Goal: Task Accomplishment & Management: Use online tool/utility

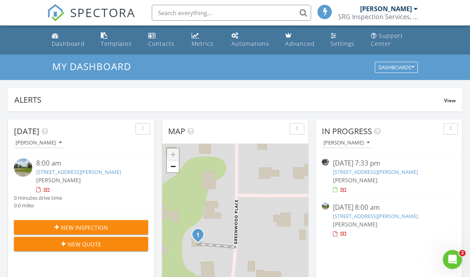
click at [61, 40] on div "Dashboard" at bounding box center [68, 44] width 33 height 8
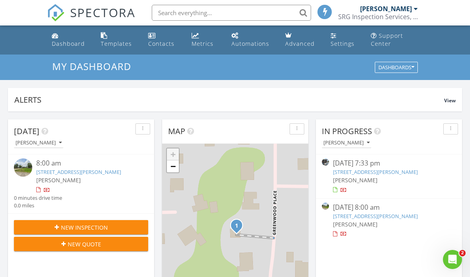
scroll to position [74, 0]
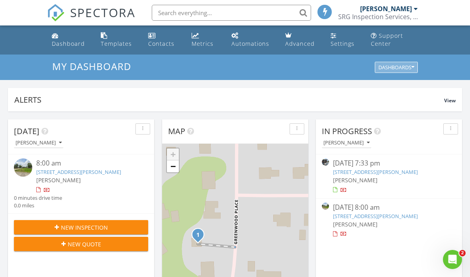
click at [386, 68] on div "Dashboards" at bounding box center [397, 68] width 36 height 6
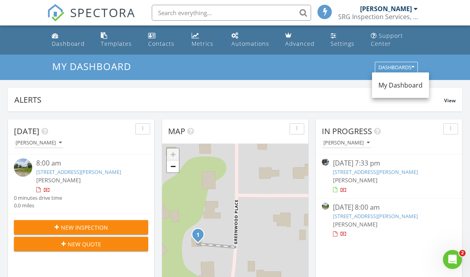
click at [388, 83] on span "My Dashboard" at bounding box center [401, 85] width 44 height 9
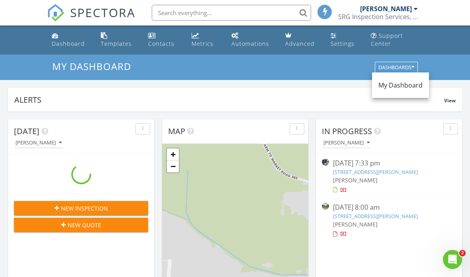
scroll to position [726, 471]
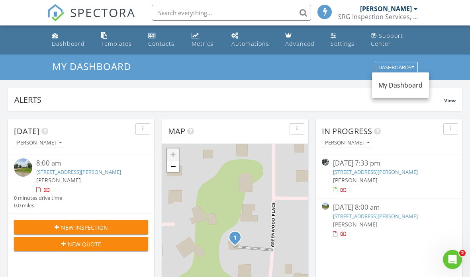
click at [339, 40] on div "Settings" at bounding box center [343, 44] width 24 height 8
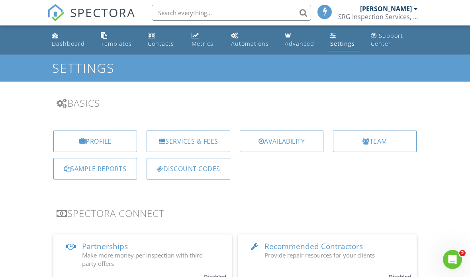
click at [75, 137] on div "Profile" at bounding box center [95, 142] width 84 height 22
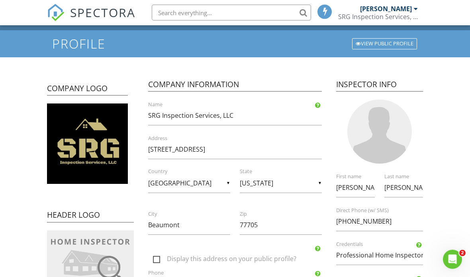
scroll to position [24, 0]
click at [373, 37] on link "View Public Profile" at bounding box center [384, 43] width 67 height 13
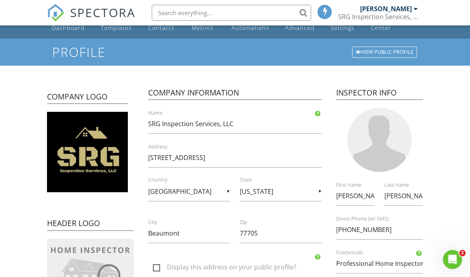
scroll to position [0, 0]
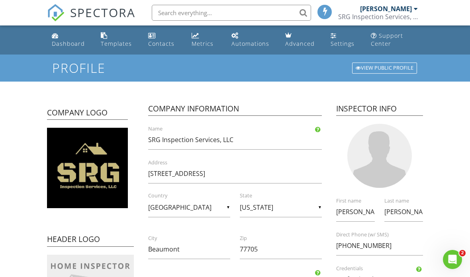
click at [243, 40] on div "Automations" at bounding box center [250, 44] width 38 height 8
click at [55, 39] on link "Dashboard" at bounding box center [70, 40] width 43 height 23
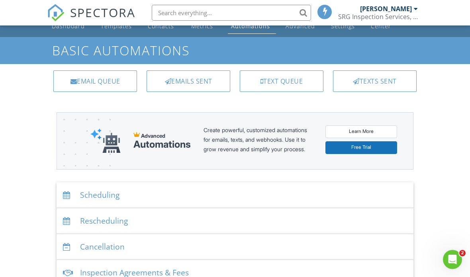
scroll to position [31, 0]
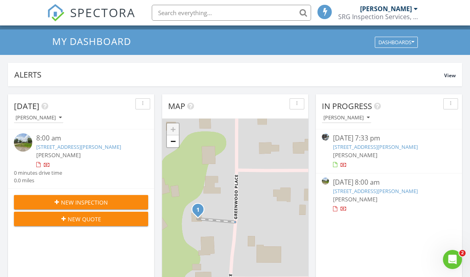
scroll to position [27, 0]
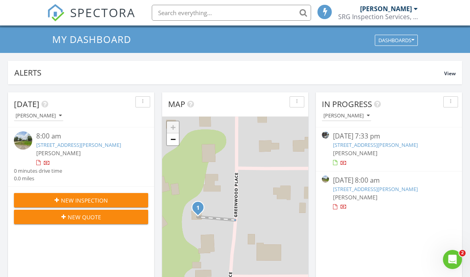
click at [38, 149] on link "11172 Greenwood Pl, Beaumont, TX 77705" at bounding box center [78, 144] width 85 height 7
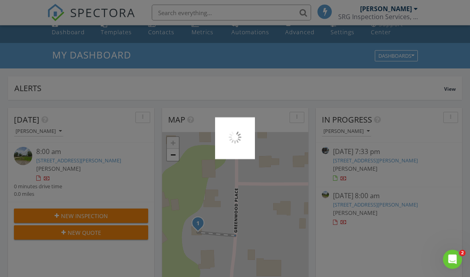
scroll to position [0, 0]
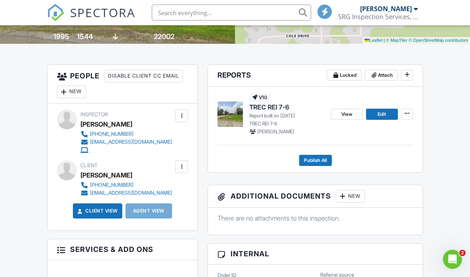
scroll to position [179, 0]
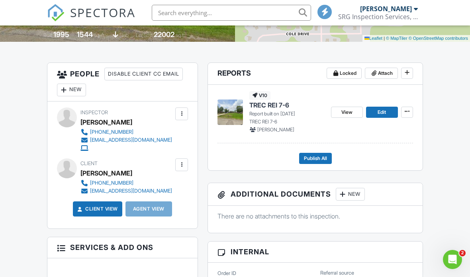
click at [178, 161] on div at bounding box center [182, 165] width 8 height 8
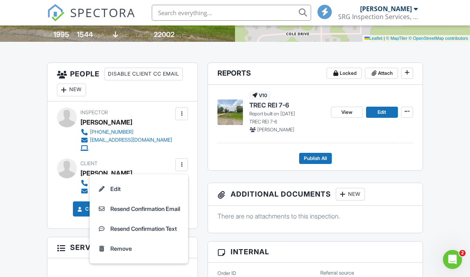
click at [118, 206] on li "Resend Confirmation Email" at bounding box center [138, 209] width 89 height 20
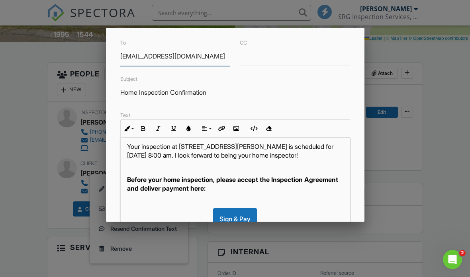
scroll to position [31, 0]
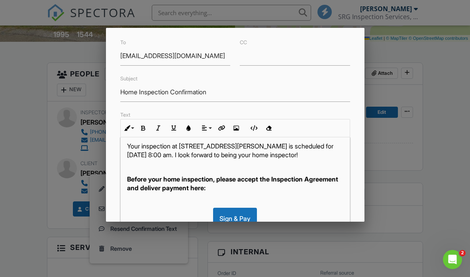
click at [220, 222] on div "Sign & Pay" at bounding box center [235, 219] width 44 height 22
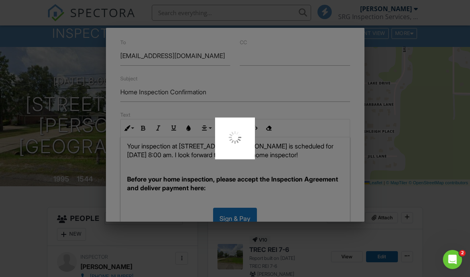
scroll to position [24, 0]
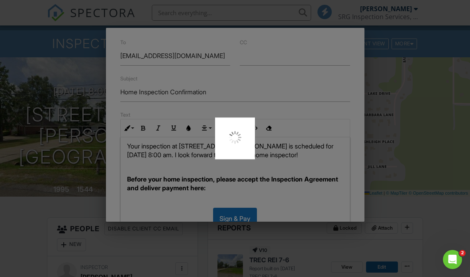
click at [67, 157] on div at bounding box center [235, 138] width 470 height 277
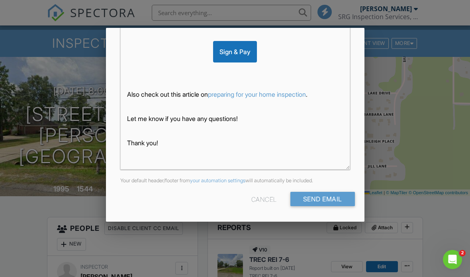
scroll to position [197, 0]
click at [237, 94] on link "preparing for your home inspection" at bounding box center [257, 95] width 98 height 8
click at [58, 113] on div at bounding box center [235, 133] width 470 height 347
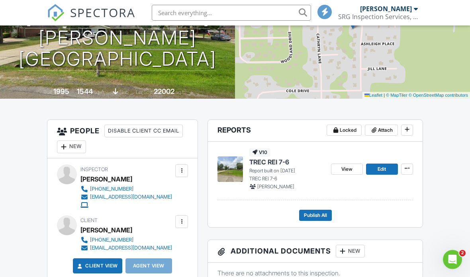
scroll to position [124, 0]
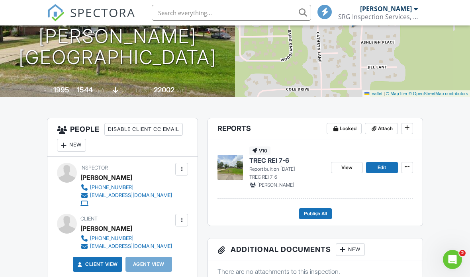
click at [175, 220] on div at bounding box center [181, 220] width 13 height 13
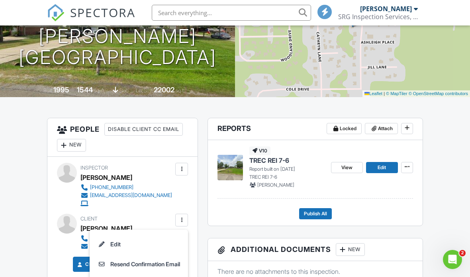
click at [109, 267] on li "Resend Confirmation Email" at bounding box center [138, 265] width 89 height 20
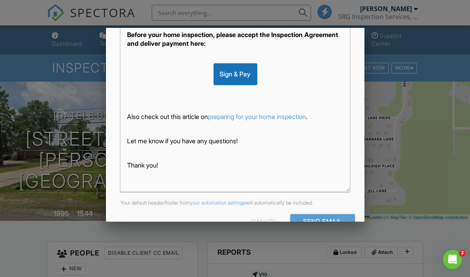
scroll to position [175, 0]
click at [302, 227] on input "Send Email" at bounding box center [322, 222] width 65 height 14
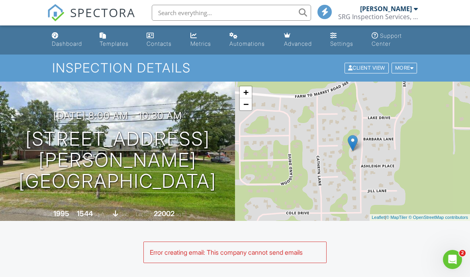
click at [52, 39] on link "Dashboard" at bounding box center [69, 40] width 41 height 23
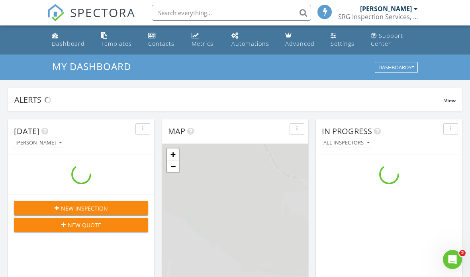
scroll to position [726, 471]
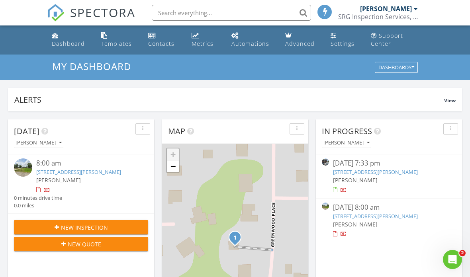
click at [347, 170] on link "[STREET_ADDRESS][PERSON_NAME]" at bounding box center [375, 172] width 85 height 7
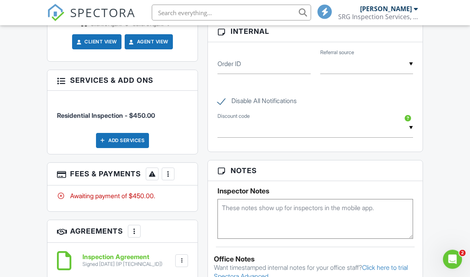
scroll to position [400, 0]
click at [78, 188] on div "Awaiting payment of $450.00." at bounding box center [122, 199] width 150 height 26
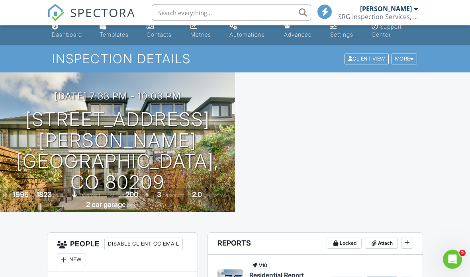
scroll to position [0, 0]
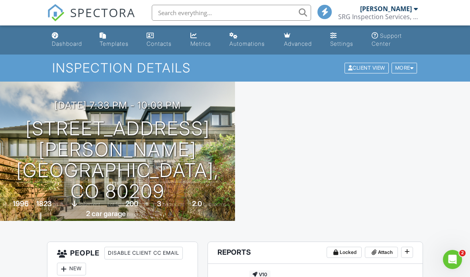
click at [51, 34] on link "Dashboard" at bounding box center [69, 40] width 41 height 23
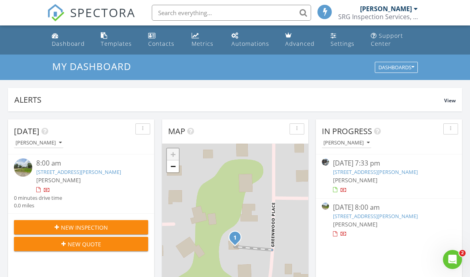
scroll to position [0, 0]
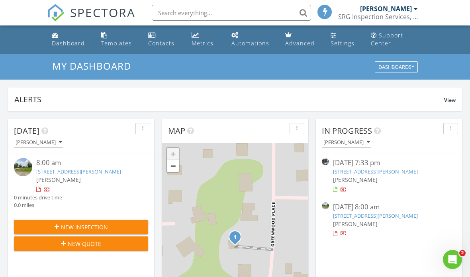
click at [52, 172] on link "[STREET_ADDRESS][PERSON_NAME]" at bounding box center [78, 171] width 85 height 7
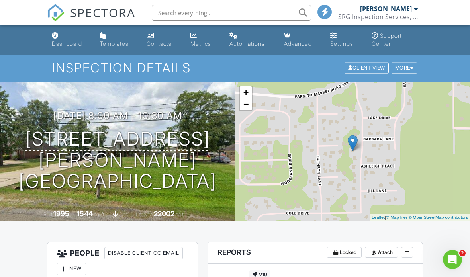
click at [175, 8] on input "text" at bounding box center [231, 13] width 159 height 16
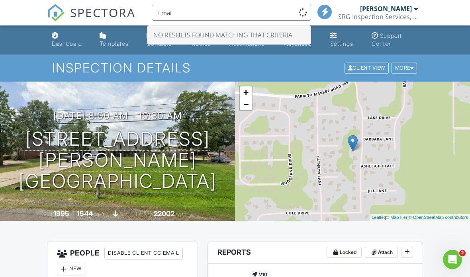
type input "Email"
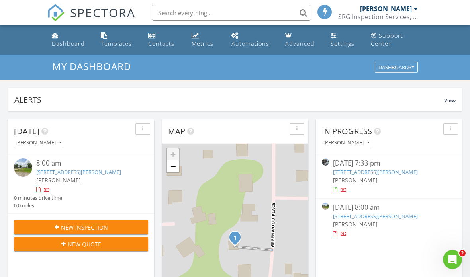
click at [111, 35] on link "Templates" at bounding box center [118, 40] width 41 height 23
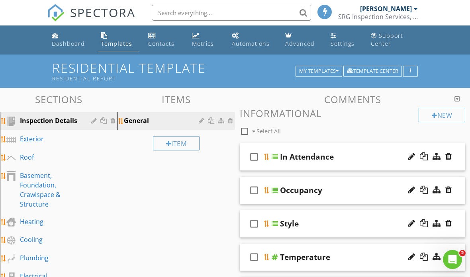
click at [365, 70] on div "Template Center" at bounding box center [372, 72] width 51 height 6
click at [304, 76] on button "My Templates" at bounding box center [319, 71] width 47 height 11
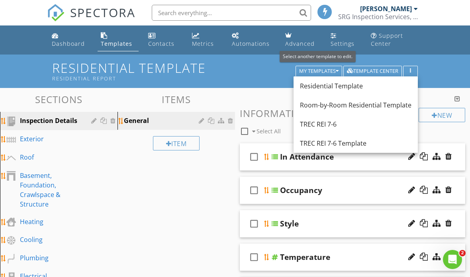
click at [305, 141] on div "TREC REI 7-6 Template" at bounding box center [356, 144] width 112 height 10
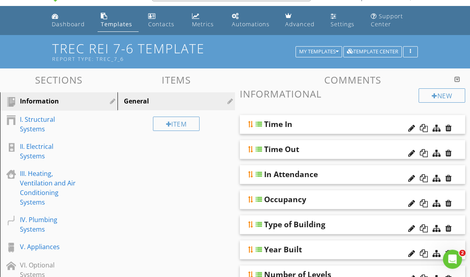
scroll to position [22, 0]
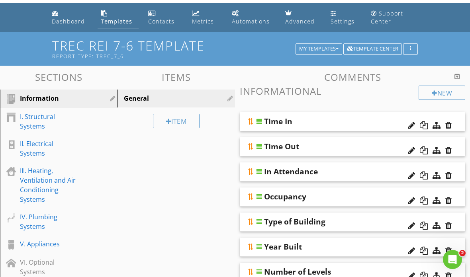
click at [37, 125] on div "I. Structural Systems" at bounding box center [50, 121] width 60 height 19
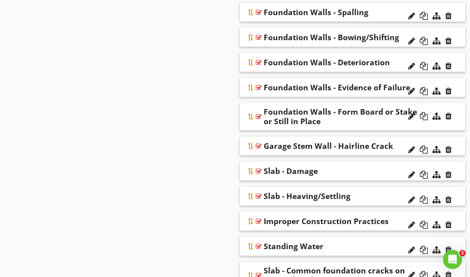
scroll to position [1144, 0]
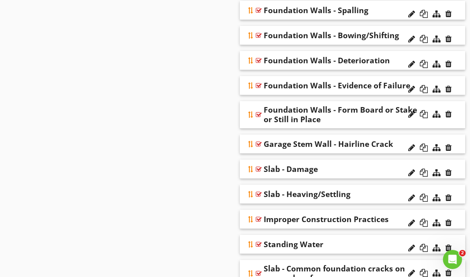
click at [252, 191] on div at bounding box center [251, 194] width 6 height 6
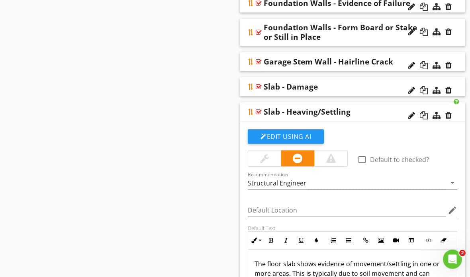
click at [263, 154] on div at bounding box center [264, 159] width 9 height 10
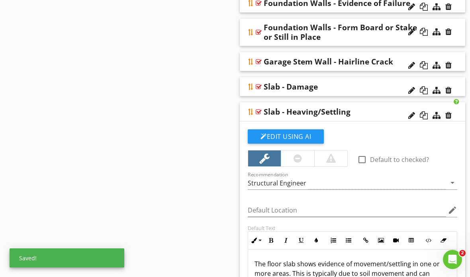
click at [288, 151] on div at bounding box center [297, 159] width 33 height 16
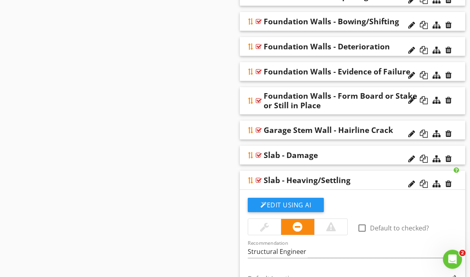
scroll to position [1154, 0]
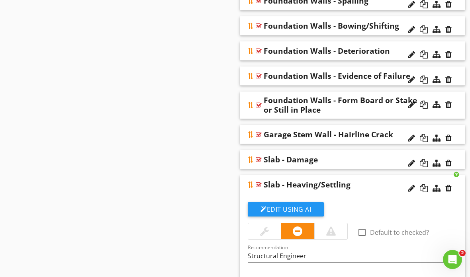
click at [249, 182] on div at bounding box center [251, 185] width 6 height 6
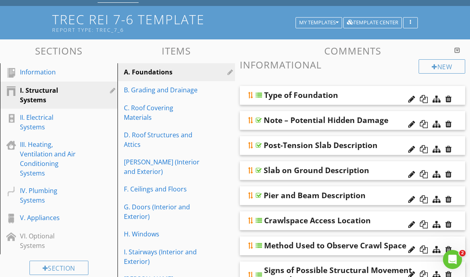
scroll to position [0, 0]
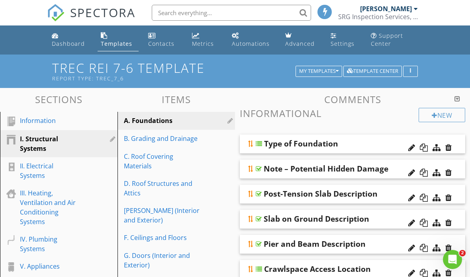
click at [143, 160] on div "C. Roof Covering Materials" at bounding box center [162, 161] width 77 height 19
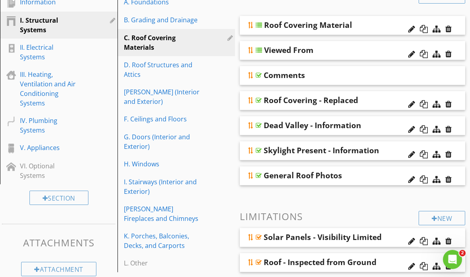
scroll to position [122, 0]
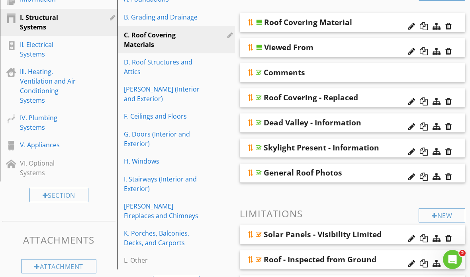
click at [390, 121] on div "Dead Valley - Information" at bounding box center [342, 123] width 157 height 10
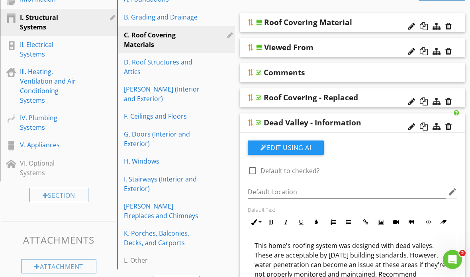
click at [384, 121] on div "Dead Valley - Information" at bounding box center [342, 123] width 157 height 10
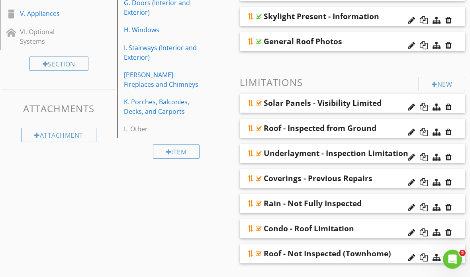
click at [394, 105] on div "Solar Panels - Visibility Limited" at bounding box center [329, 103] width 179 height 19
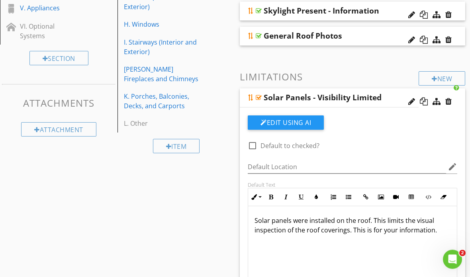
scroll to position [265, 0]
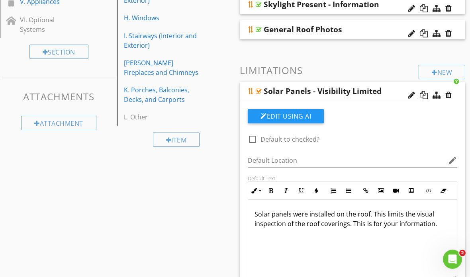
click at [392, 91] on div "Solar Panels - Visibility Limited" at bounding box center [329, 91] width 179 height 19
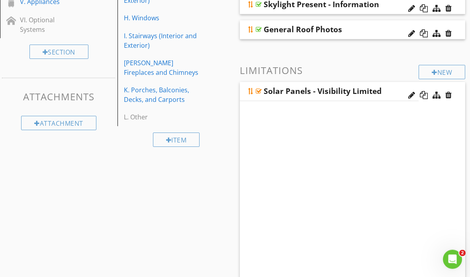
scroll to position [265, 0]
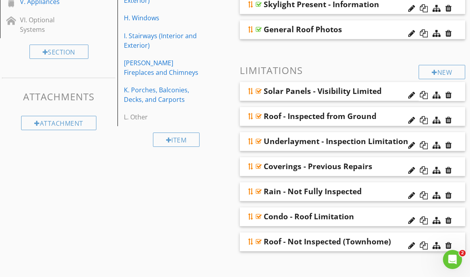
click at [391, 119] on div "Roof - Inspected from Ground" at bounding box center [342, 117] width 157 height 10
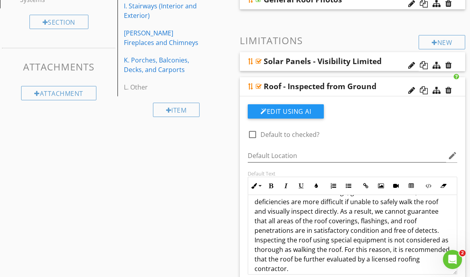
scroll to position [45, 0]
click at [388, 88] on div "Roof - Inspected from Ground" at bounding box center [342, 87] width 157 height 10
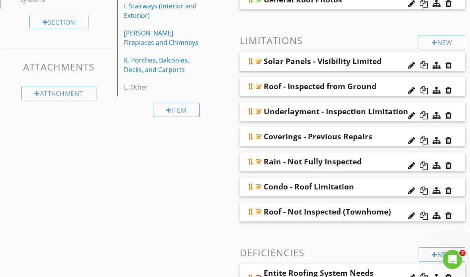
click at [393, 116] on div "Underlayment - Inspection Limitation" at bounding box center [336, 112] width 145 height 10
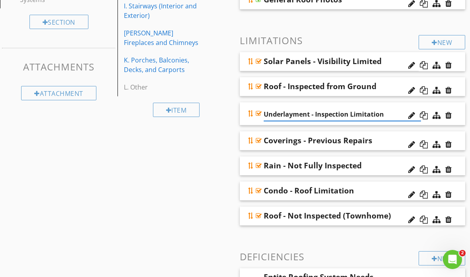
click at [465, 118] on div "Underlayment - Inspection Limitation" at bounding box center [353, 113] width 226 height 23
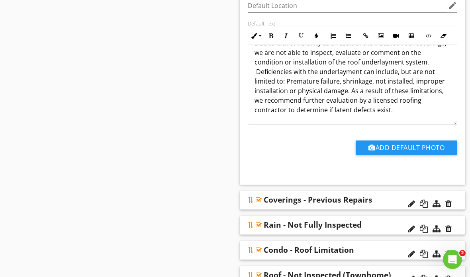
scroll to position [475, 0]
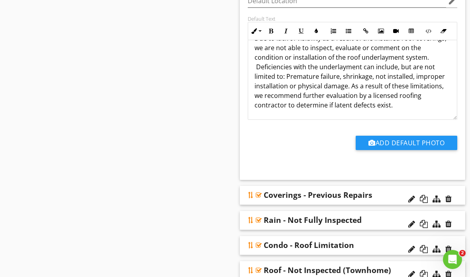
click at [427, 174] on div "Edit Using AI check_box Default to checked? Default Location edit Default Text …" at bounding box center [353, 60] width 226 height 239
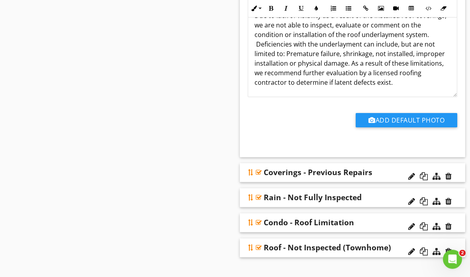
click at [389, 173] on div "Coverings - Previous Repairs" at bounding box center [342, 173] width 157 height 10
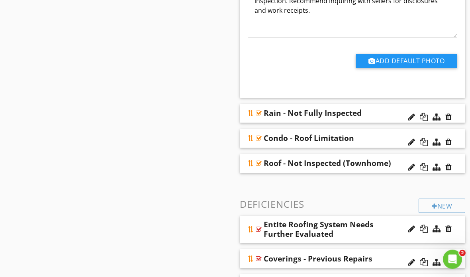
scroll to position [821, 0]
click at [386, 113] on div "Rain - Not Fully Inspected" at bounding box center [342, 113] width 157 height 10
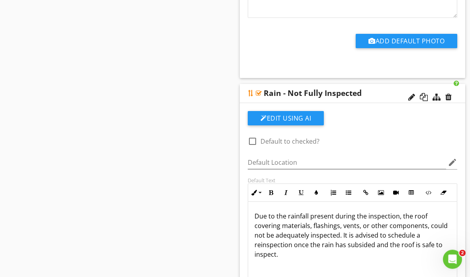
scroll to position [841, 0]
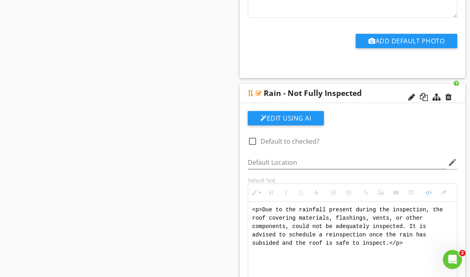
click at [432, 137] on div "check_box_outline_blank Default to checked? Default Location edit Default Text …" at bounding box center [352, 218] width 219 height 215
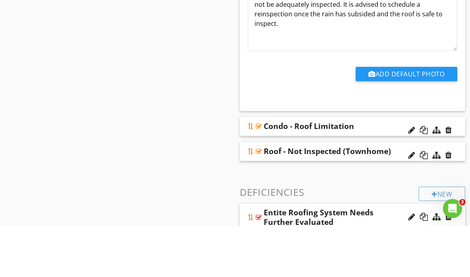
scroll to position [1022, 0]
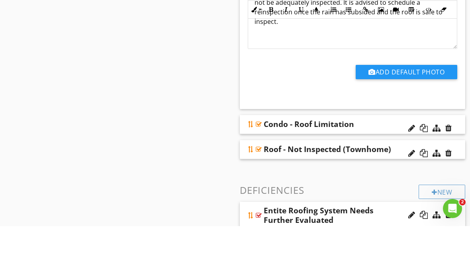
click at [379, 171] on div "Condo - Roof Limitation" at bounding box center [342, 176] width 157 height 10
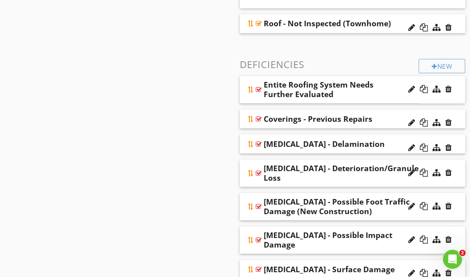
scroll to position [1438, 0]
click at [384, 88] on div "Entite Roofing System Needs Further Evaluated" at bounding box center [325, 89] width 122 height 19
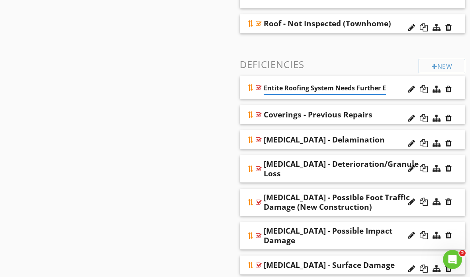
scroll to position [1430, 0]
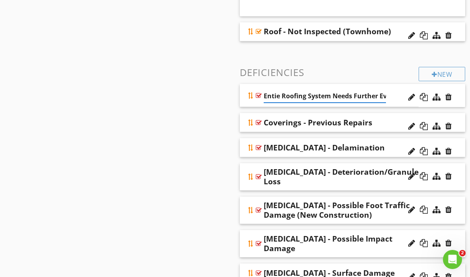
type input "Entire Roofing System Needs Further Evaluated"
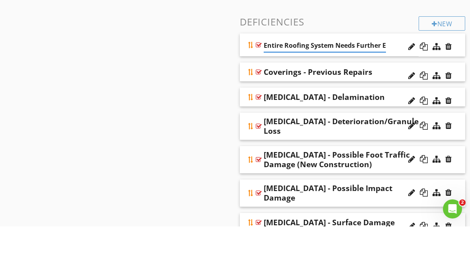
click at [388, 118] on div "Coverings - Previous Repairs" at bounding box center [342, 123] width 157 height 10
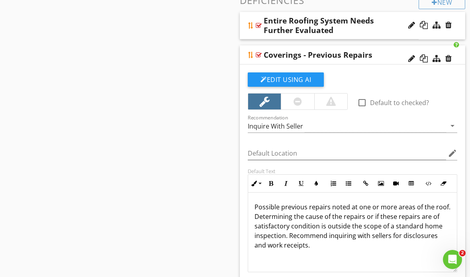
scroll to position [1516, 0]
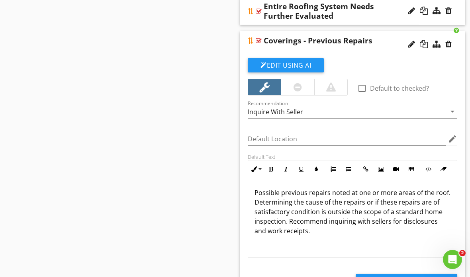
click at [394, 46] on div "Coverings - Previous Repairs" at bounding box center [353, 40] width 226 height 19
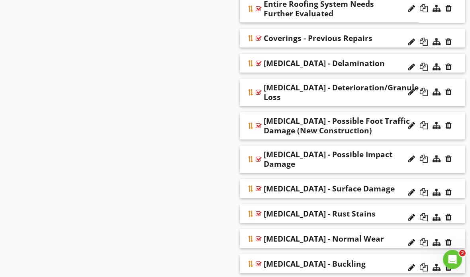
scroll to position [1522, 0]
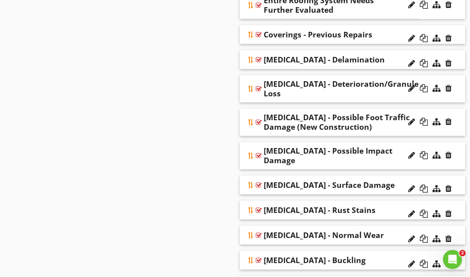
click at [386, 89] on div "Shingles - Deterioration/Granule Loss" at bounding box center [342, 88] width 157 height 19
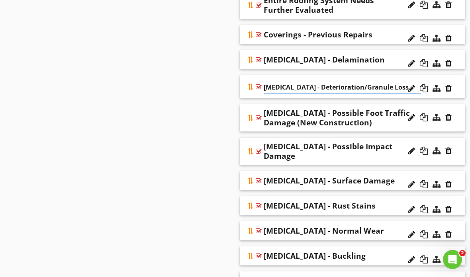
click at [460, 92] on div "Shingles - Deterioration/Granule Loss" at bounding box center [353, 86] width 226 height 23
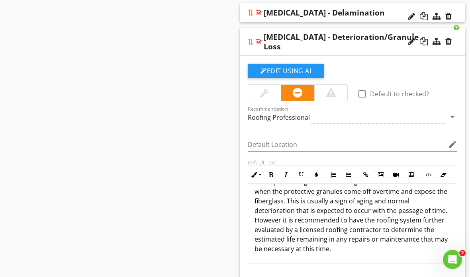
scroll to position [1570, 0]
click at [460, 42] on div "Shingles - Deterioration/Granule Loss" at bounding box center [353, 41] width 226 height 27
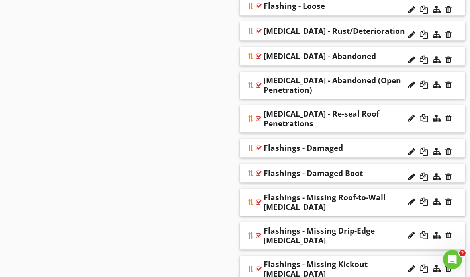
scroll to position [2181, 0]
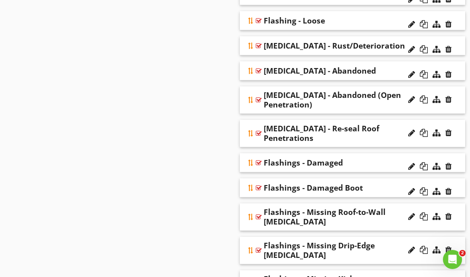
click at [384, 124] on div "Flashing - Re-seal Roof Penetrations" at bounding box center [342, 133] width 157 height 19
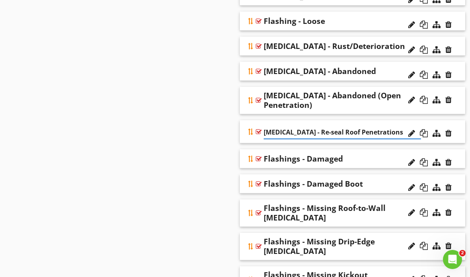
click at [458, 120] on div "Flashing - Re-seal Roof Penetrations" at bounding box center [353, 131] width 226 height 23
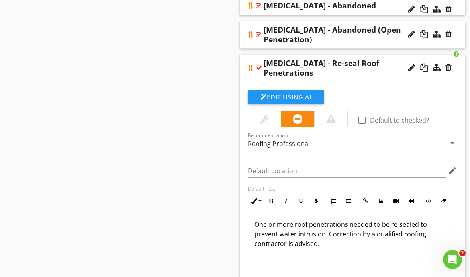
scroll to position [2245, 0]
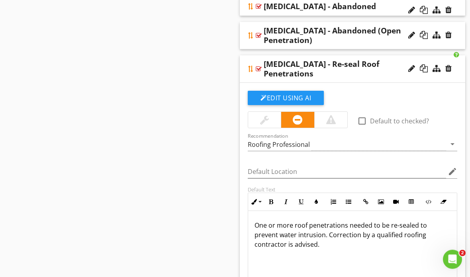
click at [392, 60] on div "Flashing - Re-seal Roof Penetrations" at bounding box center [342, 69] width 157 height 19
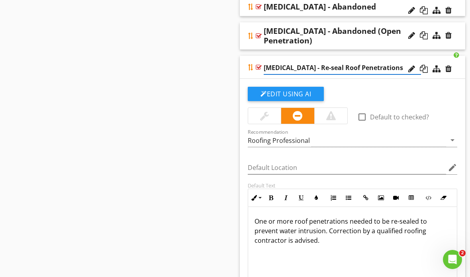
click at [462, 56] on li "Flashing - Re-seal Roof Penetrations Edit Using AI check_box_outline_blank Defa…" at bounding box center [353, 201] width 226 height 291
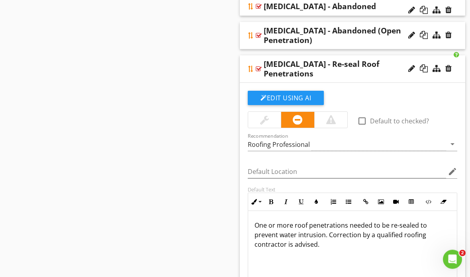
click at [459, 56] on div "Flashing - Re-seal Roof Penetrations" at bounding box center [353, 69] width 226 height 27
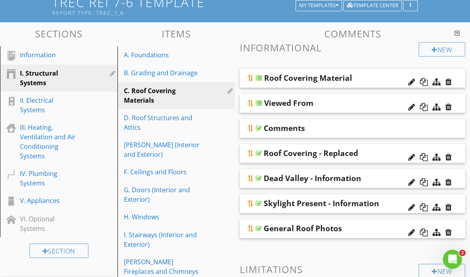
scroll to position [66, 0]
click at [206, 122] on div "D. Roof Structures and Attics" at bounding box center [177, 122] width 107 height 19
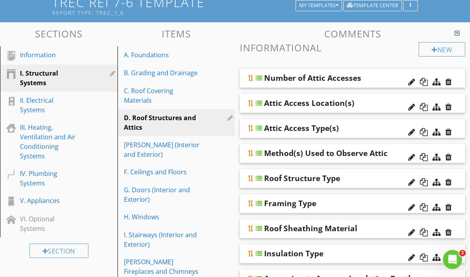
scroll to position [57, 0]
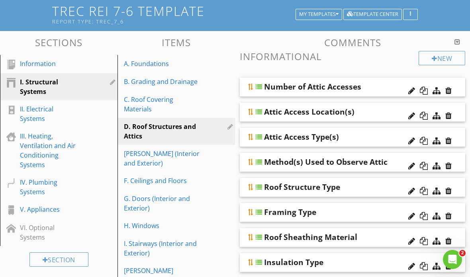
click at [388, 90] on div "Number of Attic Accesses" at bounding box center [342, 87] width 157 height 10
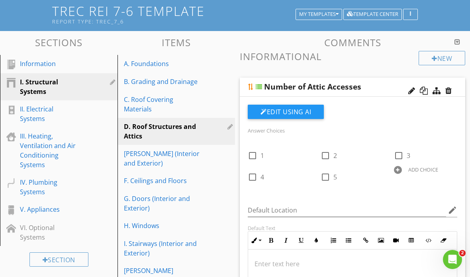
click at [386, 83] on div "Number of Attic Accesses" at bounding box center [342, 87] width 157 height 10
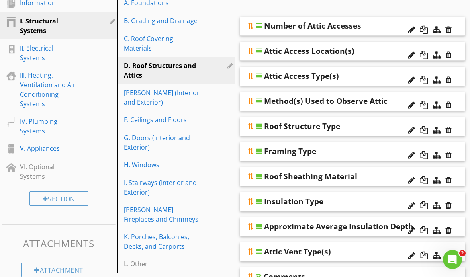
scroll to position [117, 0]
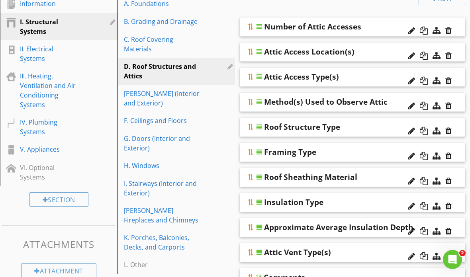
click at [376, 80] on div "Attic Access Type(s)" at bounding box center [342, 77] width 157 height 10
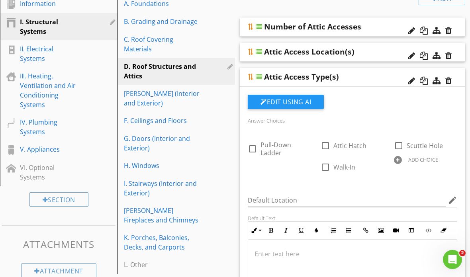
scroll to position [132, 0]
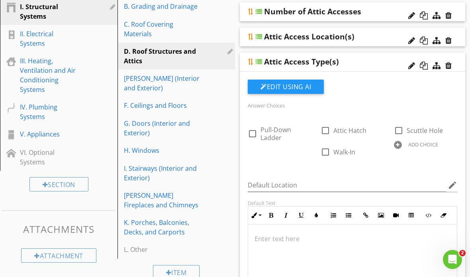
click at [383, 63] on div "Attic Access Type(s)" at bounding box center [342, 62] width 157 height 10
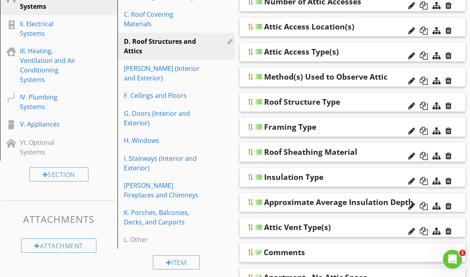
scroll to position [142, 0]
click at [384, 101] on div "Roof Structure Type" at bounding box center [342, 102] width 157 height 10
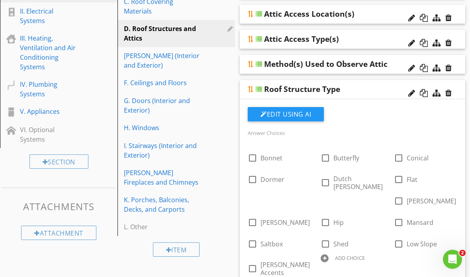
scroll to position [155, 0]
click at [382, 92] on div "Roof Structure Type" at bounding box center [342, 89] width 157 height 10
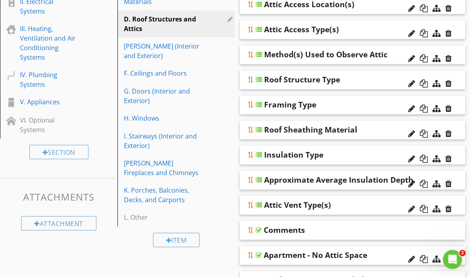
scroll to position [166, 0]
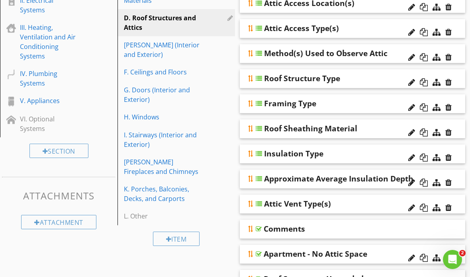
click at [382, 105] on div "Framing Type" at bounding box center [342, 104] width 157 height 10
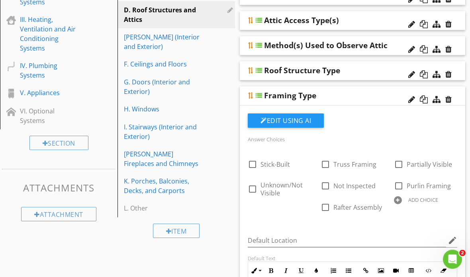
scroll to position [174, 0]
click at [386, 96] on div "Framing Type" at bounding box center [342, 96] width 157 height 10
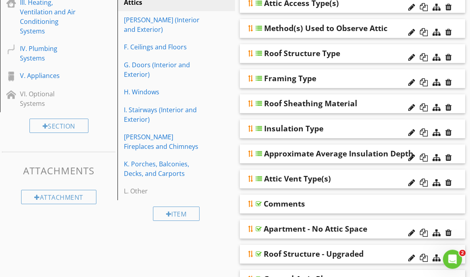
scroll to position [192, 0]
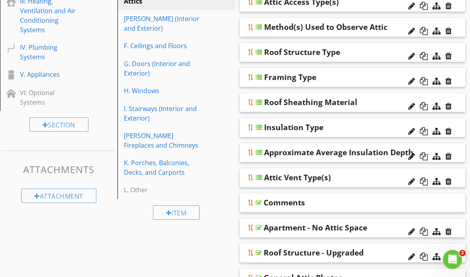
click at [384, 124] on div "Insulation Type" at bounding box center [342, 128] width 157 height 10
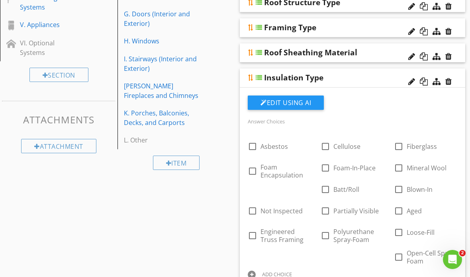
scroll to position [257, 0]
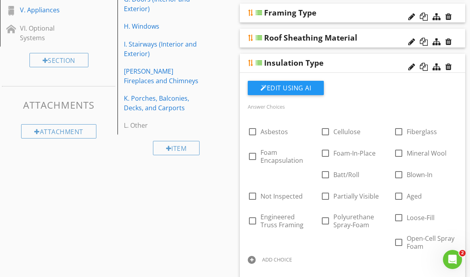
click at [382, 65] on div "Insulation Type" at bounding box center [342, 63] width 157 height 10
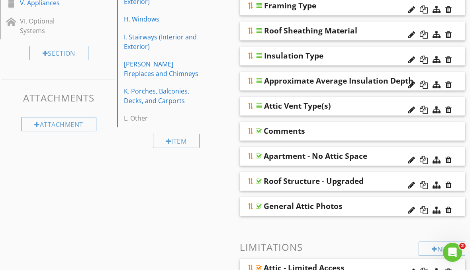
click at [461, 80] on div "Approximate Average Insulation Depth" at bounding box center [353, 88] width 226 height 19
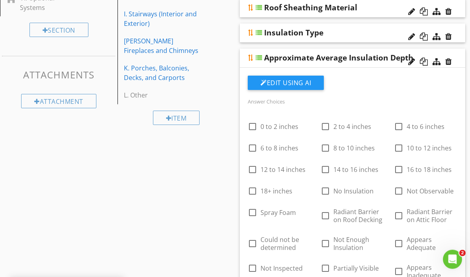
scroll to position [275, 0]
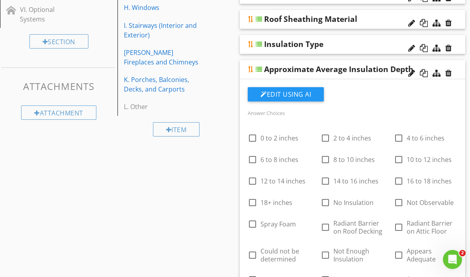
click at [463, 65] on div "Approximate Average Insulation Depth" at bounding box center [353, 69] width 226 height 19
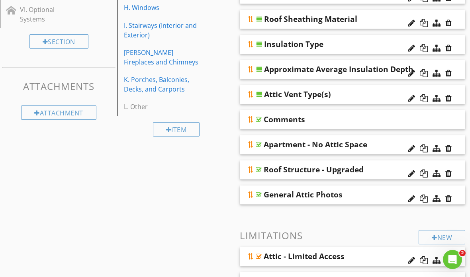
scroll to position [286, 0]
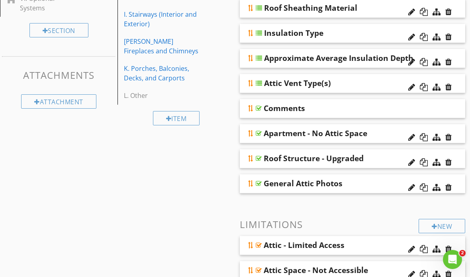
click at [387, 84] on div "Attic Vent Type(s)" at bounding box center [342, 83] width 157 height 10
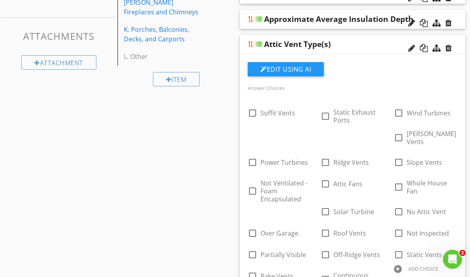
scroll to position [326, 0]
click at [434, 76] on div "Edit Using AI" at bounding box center [353, 72] width 210 height 21
click at [387, 48] on div "Attic Vent Type(s)" at bounding box center [342, 44] width 157 height 10
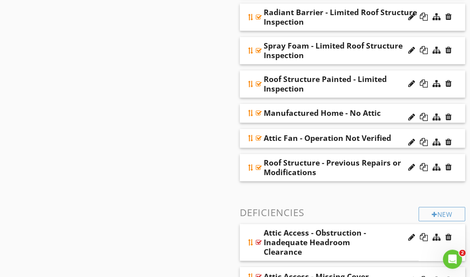
scroll to position [570, 0]
